Goal: Information Seeking & Learning: Find specific fact

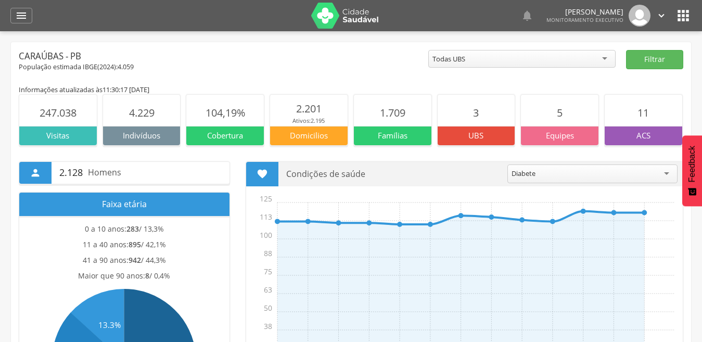
click at [18, 18] on icon "" at bounding box center [21, 15] width 12 height 12
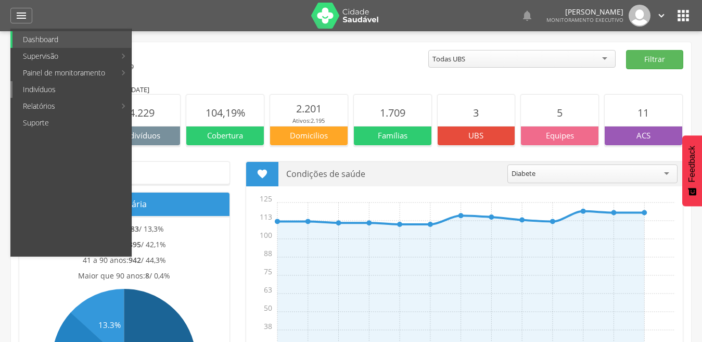
click at [59, 89] on link "Indivíduos" at bounding box center [71, 89] width 119 height 17
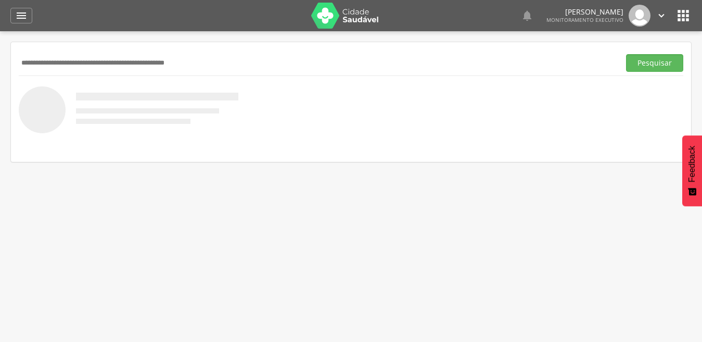
click at [128, 63] on input "text" at bounding box center [317, 63] width 596 height 18
type input "**********"
click at [626, 54] on button "Pesquisar" at bounding box center [654, 63] width 57 height 18
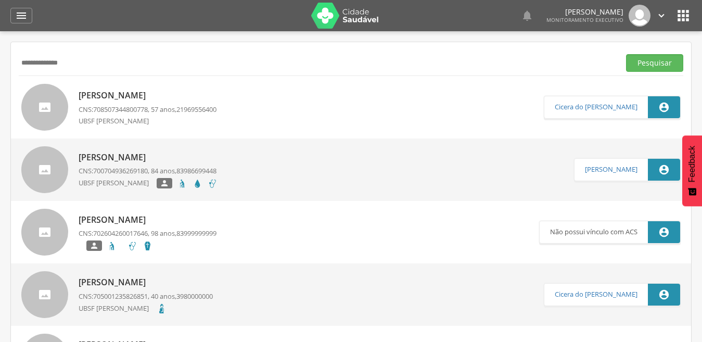
click at [176, 98] on p "[PERSON_NAME]" at bounding box center [148, 95] width 138 height 12
type input "**********"
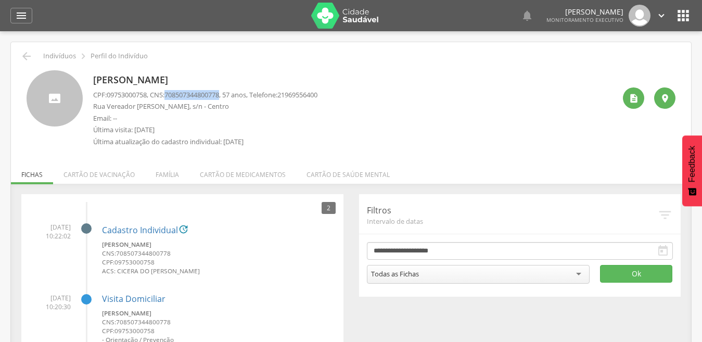
drag, startPoint x: 171, startPoint y: 96, endPoint x: 229, endPoint y: 96, distance: 57.7
click at [229, 96] on p "CPF: 09753000758 , CNS: [PHONE_NUMBER] , 57 anos, Telefone: [PHONE_NUMBER]" at bounding box center [205, 95] width 224 height 10
drag, startPoint x: 229, startPoint y: 96, endPoint x: 214, endPoint y: 91, distance: 15.5
copy span "708507344800778"
click at [23, 56] on icon "" at bounding box center [26, 56] width 12 height 12
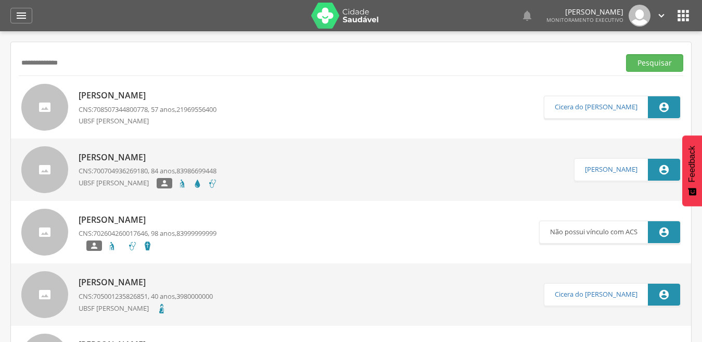
drag, startPoint x: 82, startPoint y: 65, endPoint x: 12, endPoint y: 68, distance: 69.8
type input "**********"
click at [626, 54] on button "Pesquisar" at bounding box center [654, 63] width 57 height 18
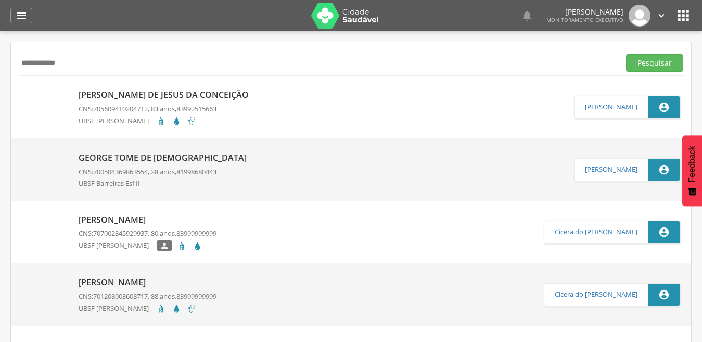
click at [130, 89] on p "[PERSON_NAME] de Jesus da Conceição" at bounding box center [166, 95] width 175 height 12
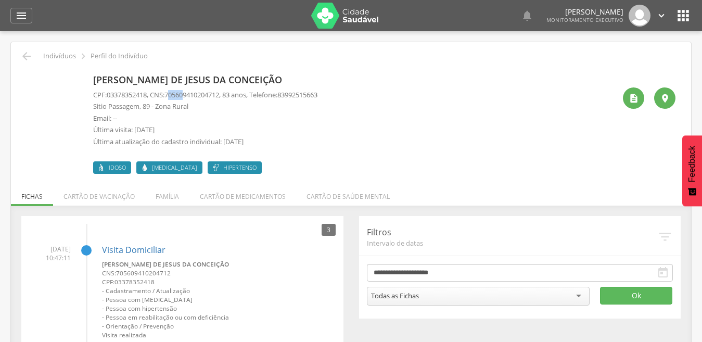
drag, startPoint x: 174, startPoint y: 96, endPoint x: 192, endPoint y: 96, distance: 18.7
click at [192, 96] on span "705609410204712" at bounding box center [191, 94] width 55 height 9
drag, startPoint x: 192, startPoint y: 96, endPoint x: 174, endPoint y: 94, distance: 18.8
click at [174, 94] on span "705609410204712" at bounding box center [191, 94] width 55 height 9
drag, startPoint x: 172, startPoint y: 93, endPoint x: 228, endPoint y: 96, distance: 56.2
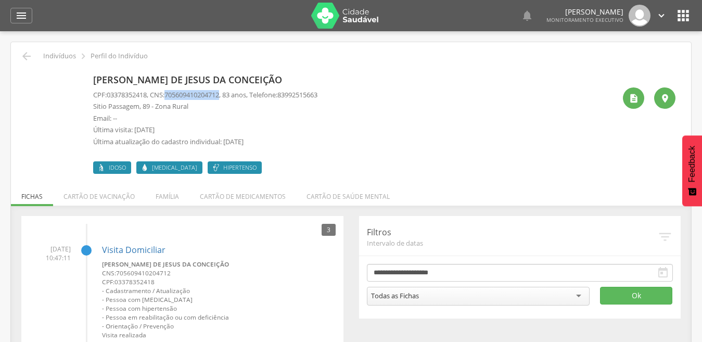
click at [219, 96] on span "705609410204712" at bounding box center [191, 94] width 55 height 9
drag, startPoint x: 228, startPoint y: 96, endPoint x: 205, endPoint y: 94, distance: 23.0
copy span "705609410204712"
click at [23, 51] on icon "" at bounding box center [26, 56] width 12 height 12
